Goal: Task Accomplishment & Management: Manage account settings

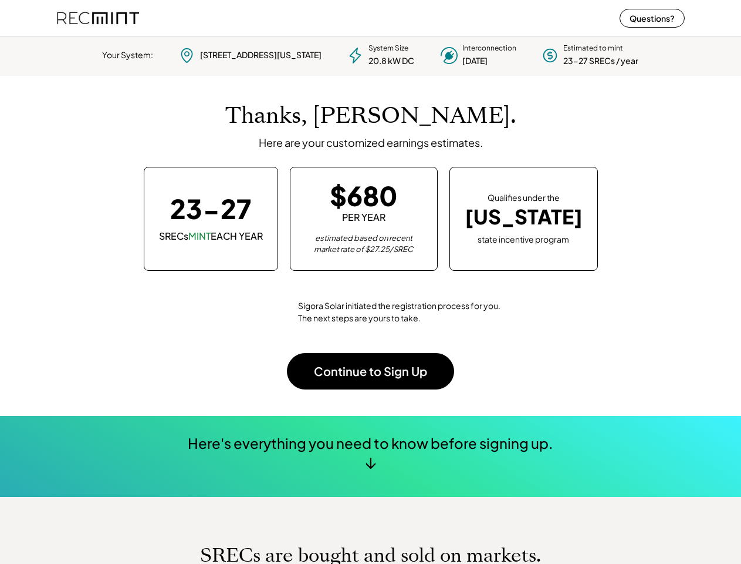
scroll to position [165, 328]
